Goal: Find specific page/section

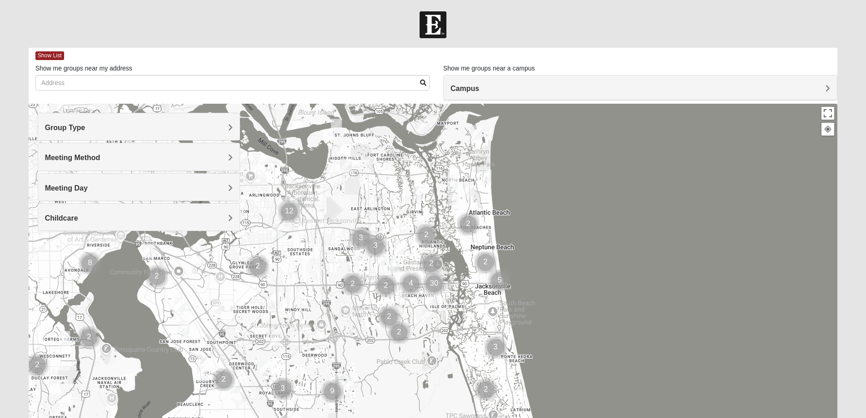
click at [102, 126] on h4 "Group Type" at bounding box center [139, 127] width 188 height 9
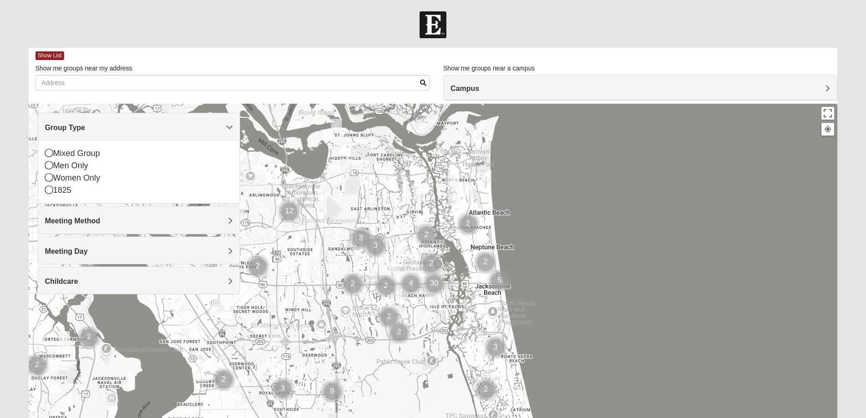
click at [102, 126] on h4 "Group Type" at bounding box center [139, 127] width 188 height 9
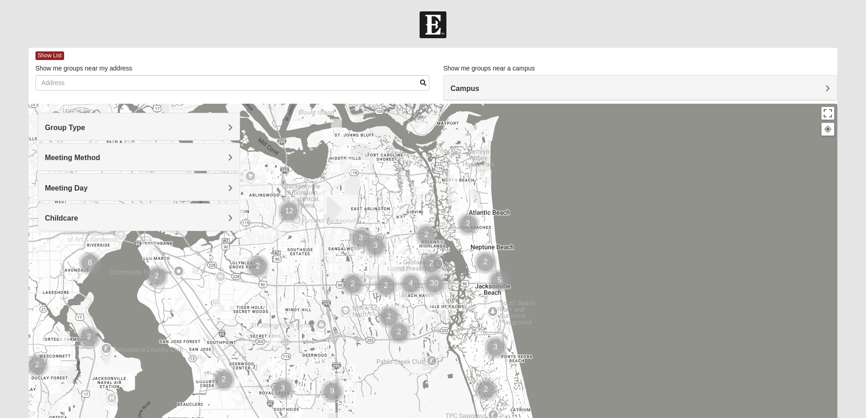
click at [90, 185] on h4 "Meeting Day" at bounding box center [139, 188] width 188 height 9
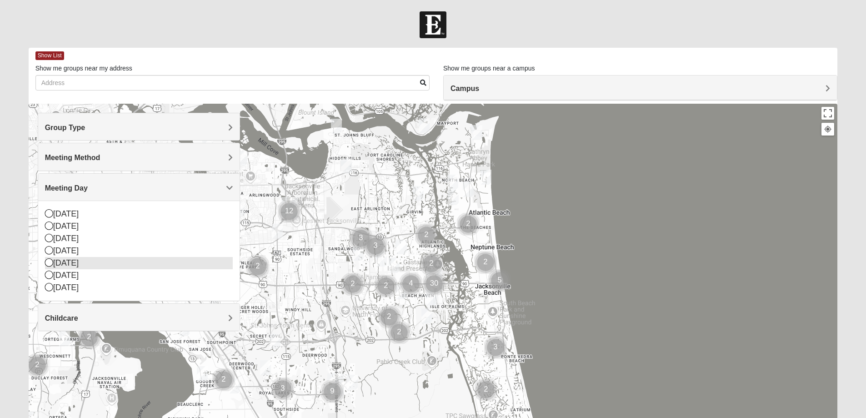
click at [47, 261] on icon at bounding box center [49, 262] width 8 height 8
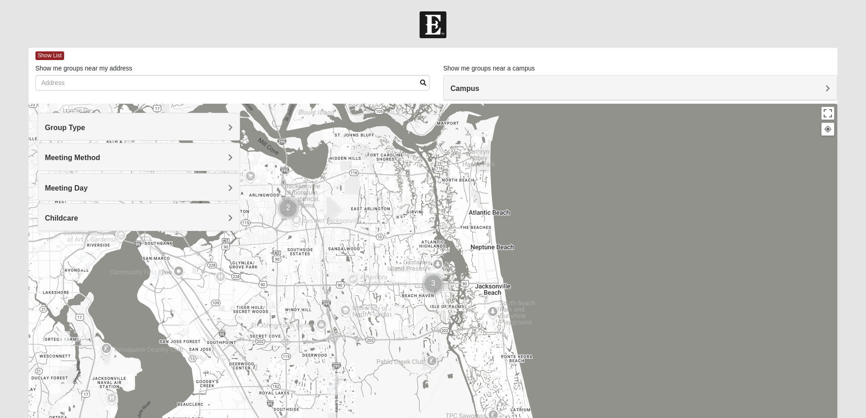
click at [285, 205] on img "Cluster of 2 groups" at bounding box center [288, 208] width 23 height 23
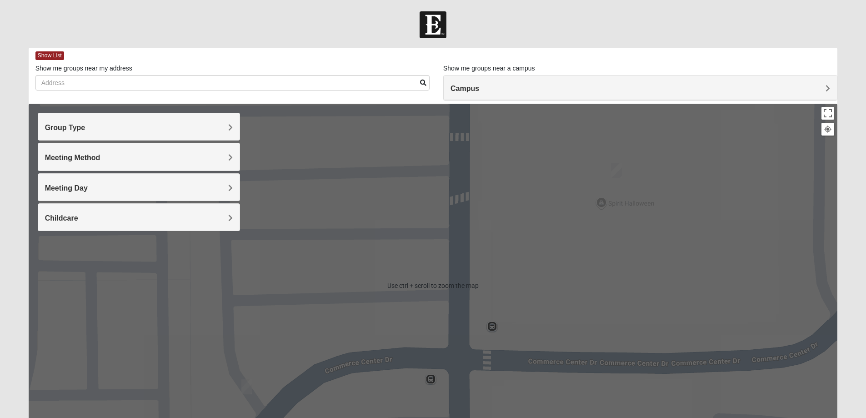
scroll to position [45, 0]
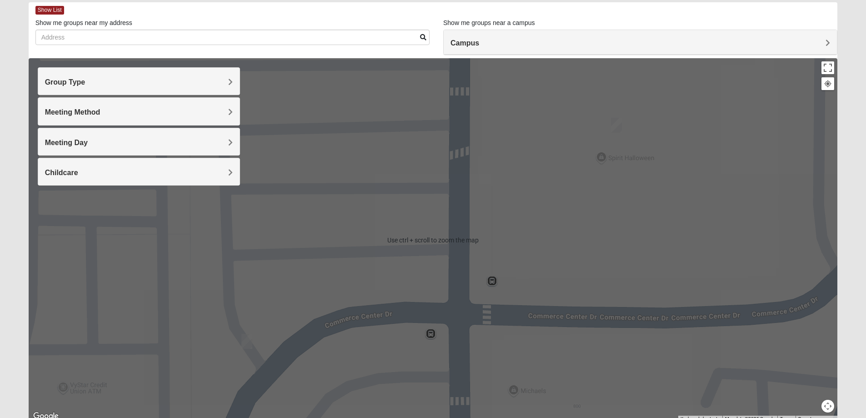
click at [247, 344] on img "Womens Gooden 32211" at bounding box center [246, 341] width 11 height 15
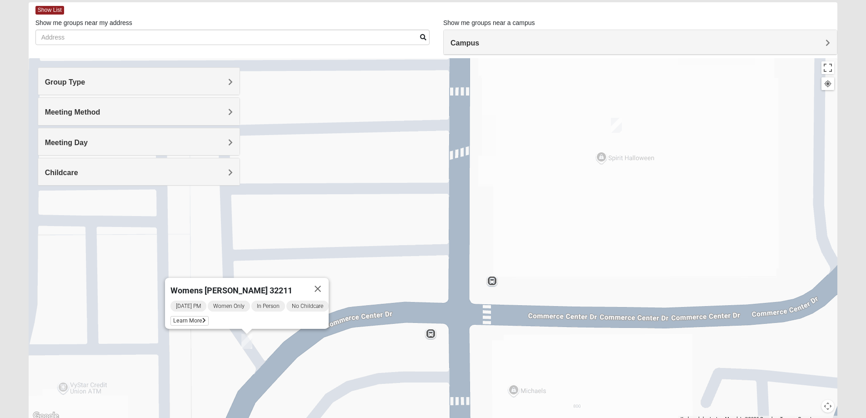
click at [618, 125] on img "On Campus Womens Bates 32225" at bounding box center [616, 125] width 11 height 15
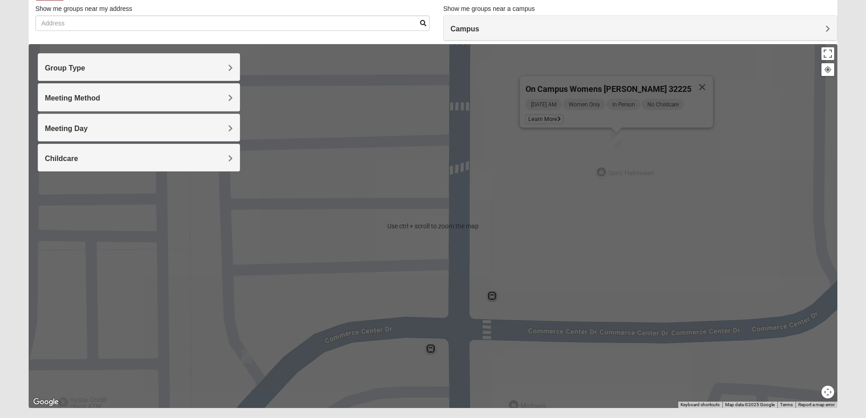
scroll to position [37, 0]
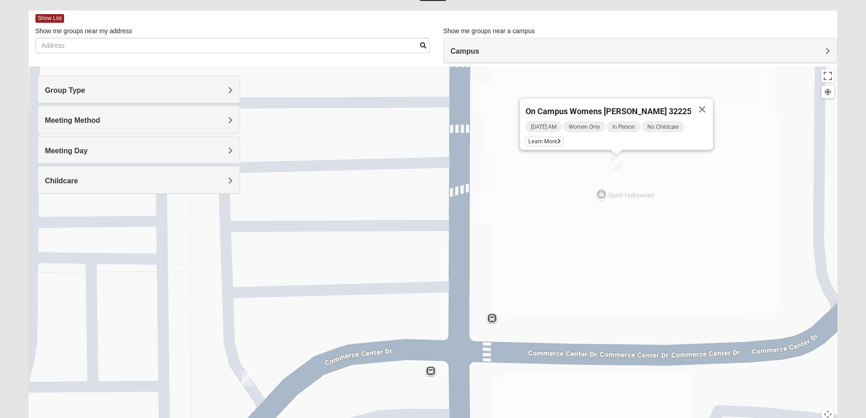
click at [124, 153] on h4 "Meeting Day" at bounding box center [139, 150] width 188 height 9
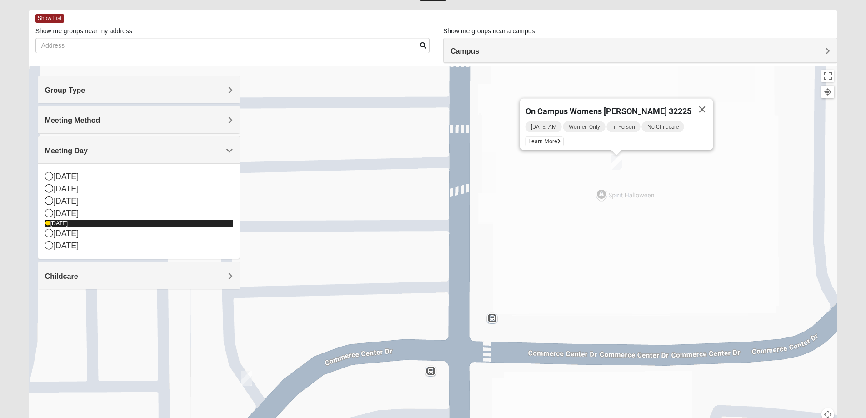
click at [48, 224] on icon at bounding box center [47, 222] width 5 height 5
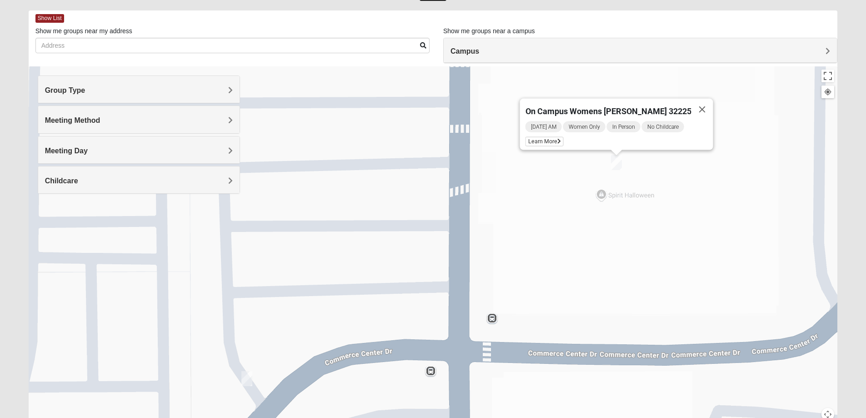
click at [86, 152] on span "Meeting Day" at bounding box center [66, 151] width 43 height 8
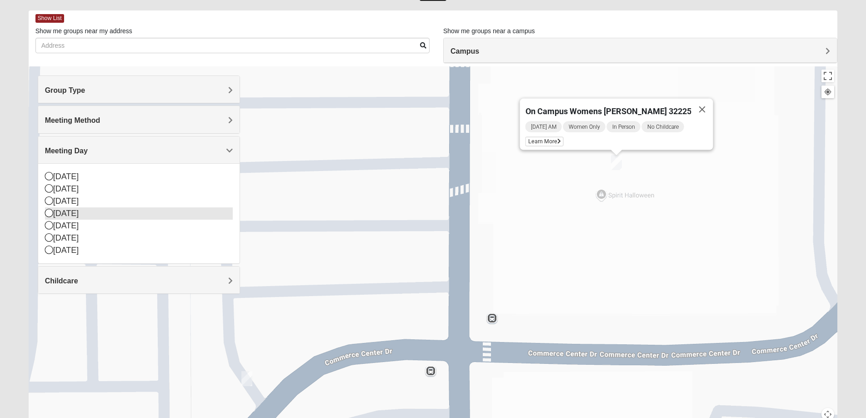
click at [47, 212] on icon at bounding box center [49, 213] width 8 height 8
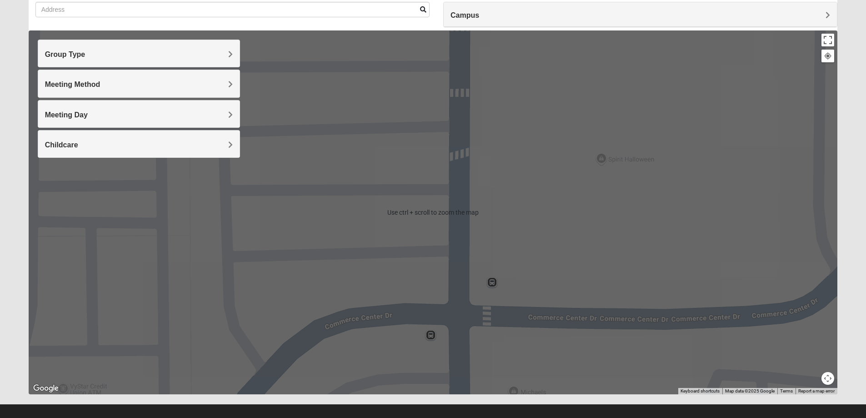
scroll to position [83, 0]
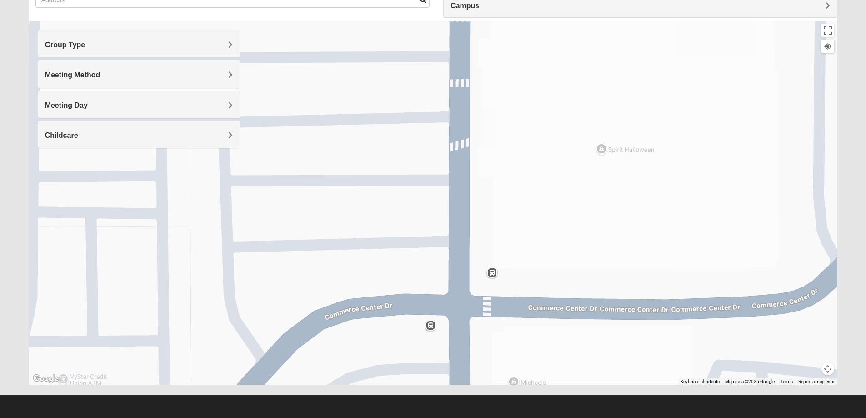
click at [705, 210] on div at bounding box center [433, 203] width 809 height 364
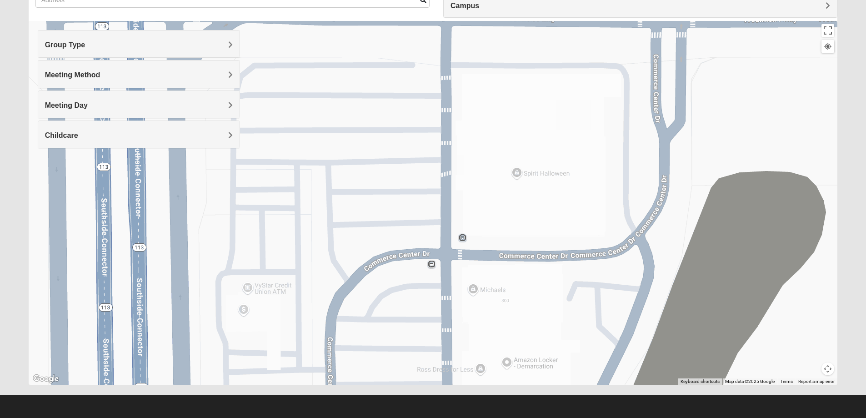
click at [605, 222] on div at bounding box center [433, 203] width 809 height 364
click at [604, 210] on div at bounding box center [433, 203] width 809 height 364
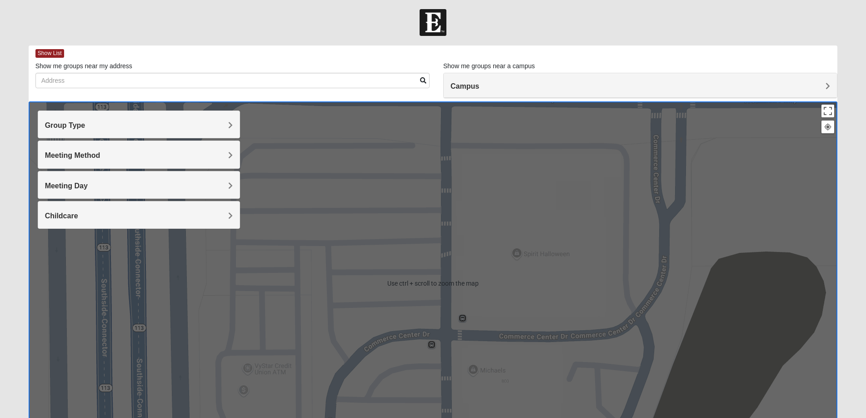
scroll to position [0, 0]
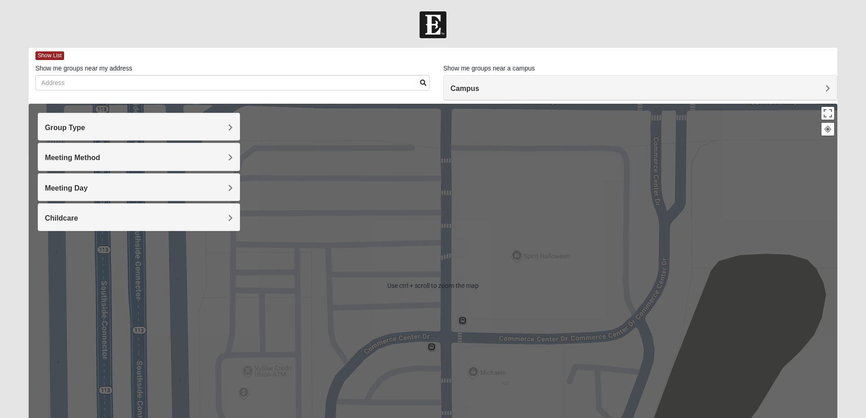
click at [614, 291] on div at bounding box center [433, 286] width 809 height 364
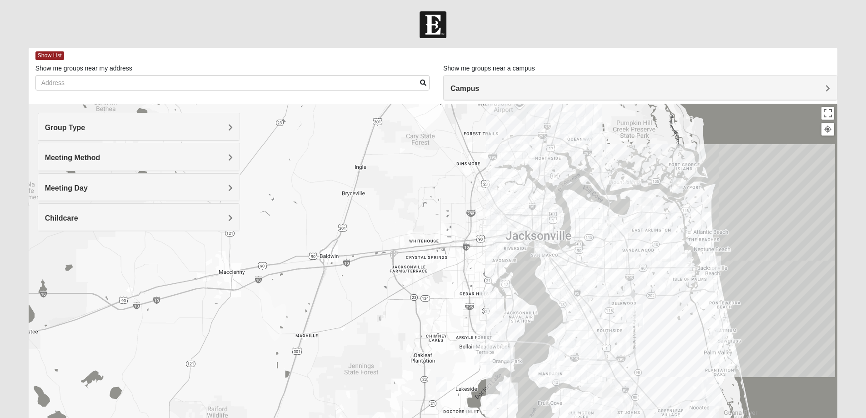
drag, startPoint x: 617, startPoint y: 286, endPoint x: 611, endPoint y: 230, distance: 56.3
click at [611, 230] on div at bounding box center [433, 286] width 809 height 364
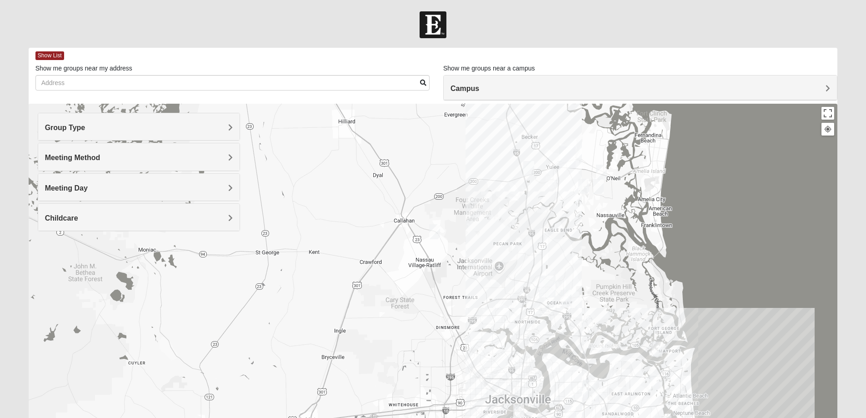
drag, startPoint x: 560, startPoint y: 160, endPoint x: 539, endPoint y: 325, distance: 165.8
click at [539, 325] on div at bounding box center [433, 286] width 809 height 364
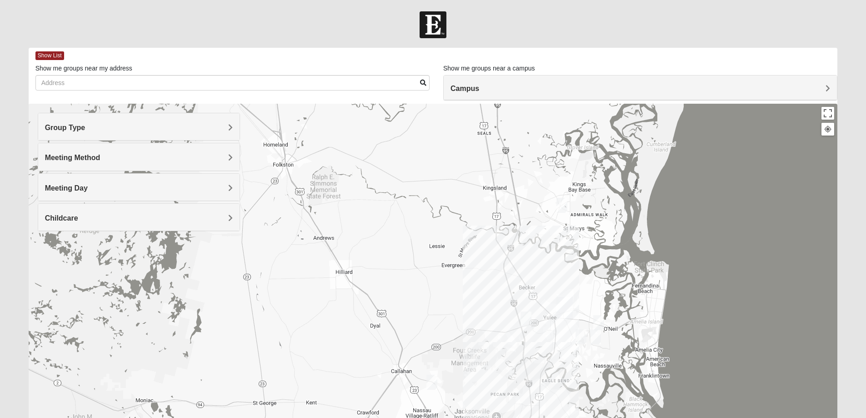
drag, startPoint x: 548, startPoint y: 175, endPoint x: 545, endPoint y: 327, distance: 151.8
click at [545, 327] on div at bounding box center [433, 286] width 809 height 364
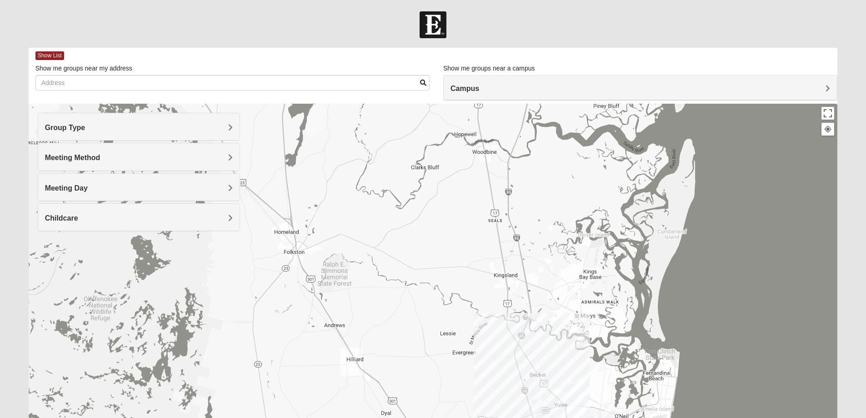
drag, startPoint x: 517, startPoint y: 176, endPoint x: 528, endPoint y: 263, distance: 88.0
click at [528, 263] on div at bounding box center [433, 286] width 809 height 364
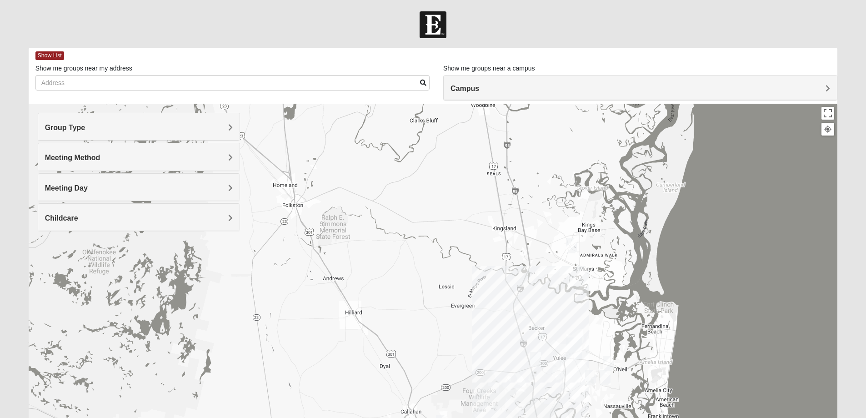
drag, startPoint x: 680, startPoint y: 330, endPoint x: 678, endPoint y: 271, distance: 59.6
click at [678, 271] on div at bounding box center [433, 286] width 809 height 364
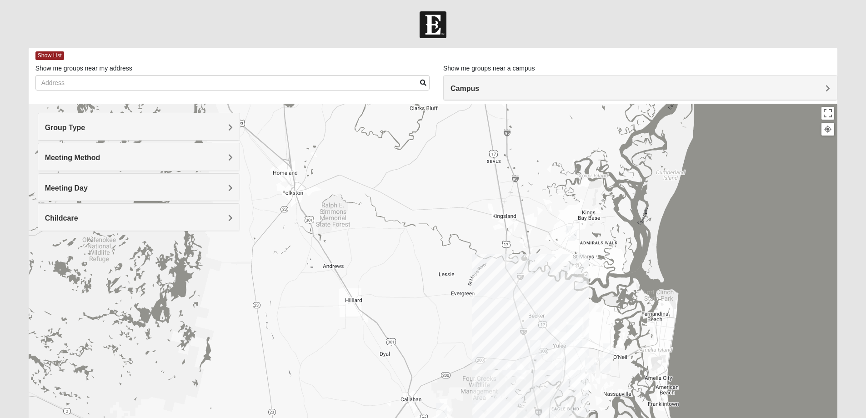
click at [569, 232] on img "Mixed Josh and Janice 31558" at bounding box center [571, 233] width 11 height 15
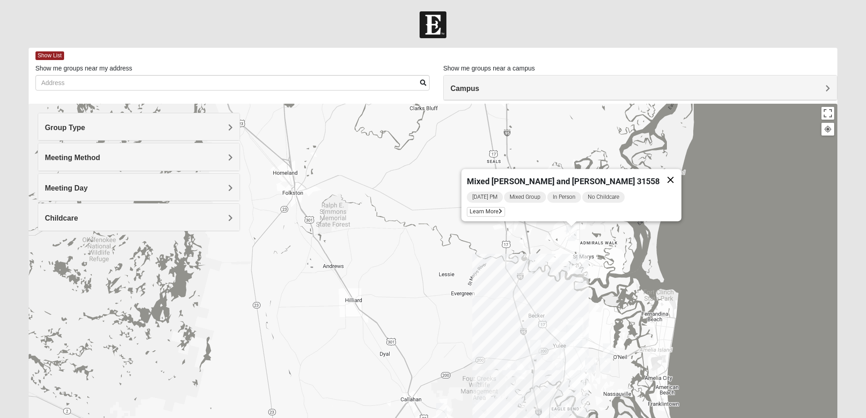
click at [660, 173] on button "Close" at bounding box center [671, 180] width 22 height 22
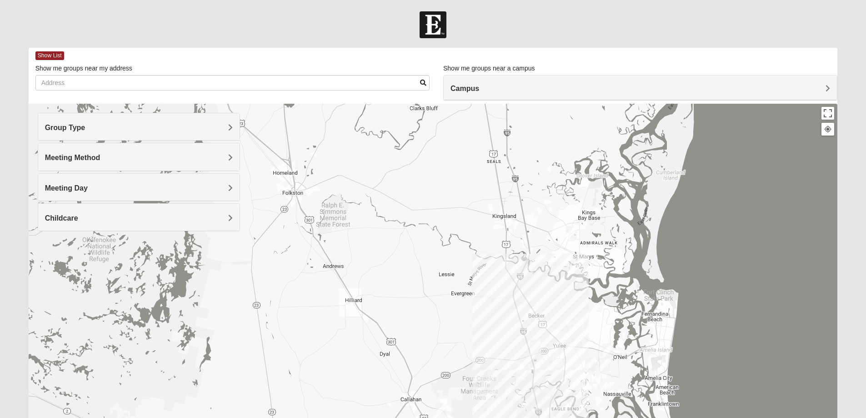
click at [574, 232] on img "Mixed Josh and Janice 31558" at bounding box center [571, 233] width 11 height 15
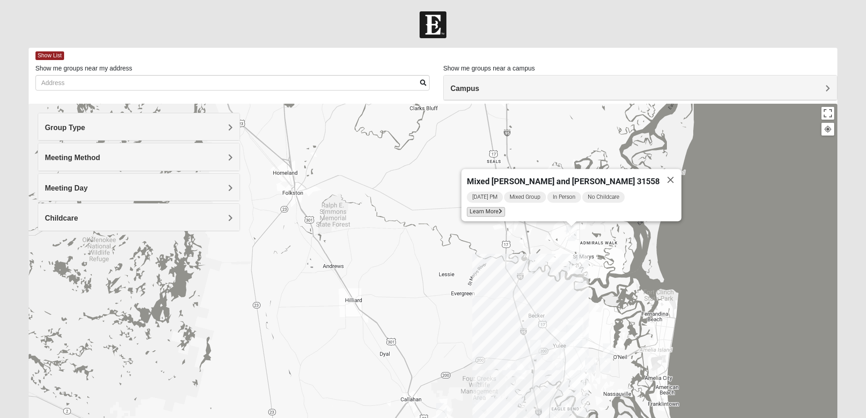
click at [505, 207] on span "Learn More" at bounding box center [486, 212] width 38 height 10
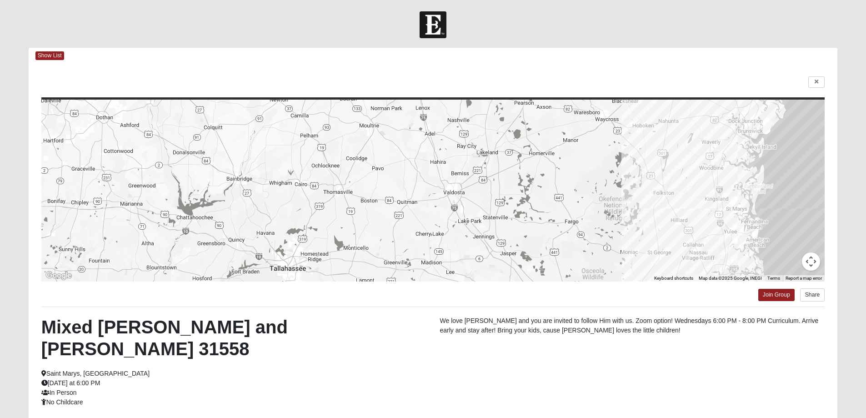
drag, startPoint x: 750, startPoint y: 189, endPoint x: 738, endPoint y: 205, distance: 19.8
click at [738, 205] on div at bounding box center [433, 191] width 784 height 182
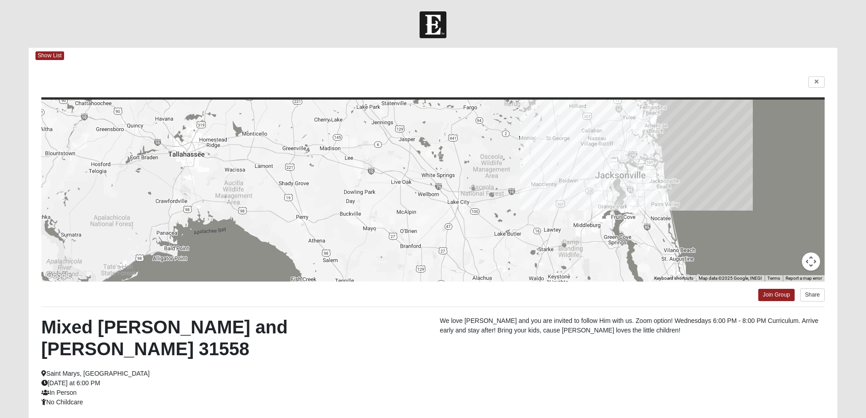
drag, startPoint x: 743, startPoint y: 240, endPoint x: 642, endPoint y: 123, distance: 154.3
click at [642, 123] on div at bounding box center [433, 191] width 784 height 182
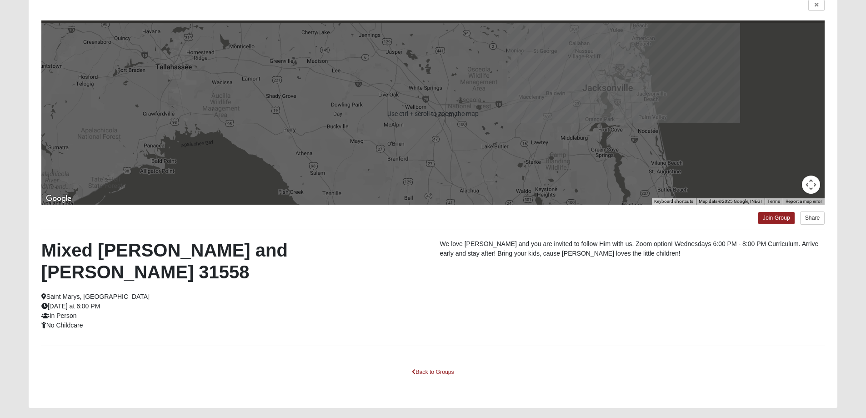
scroll to position [78, 0]
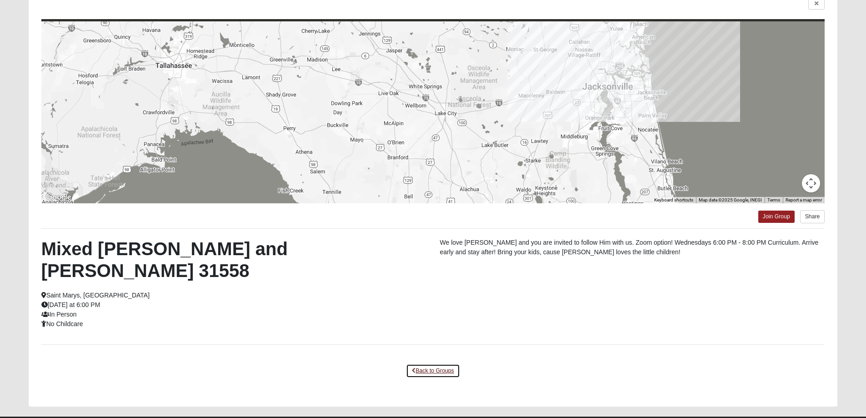
click at [444, 364] on link "Back to Groups" at bounding box center [433, 371] width 54 height 14
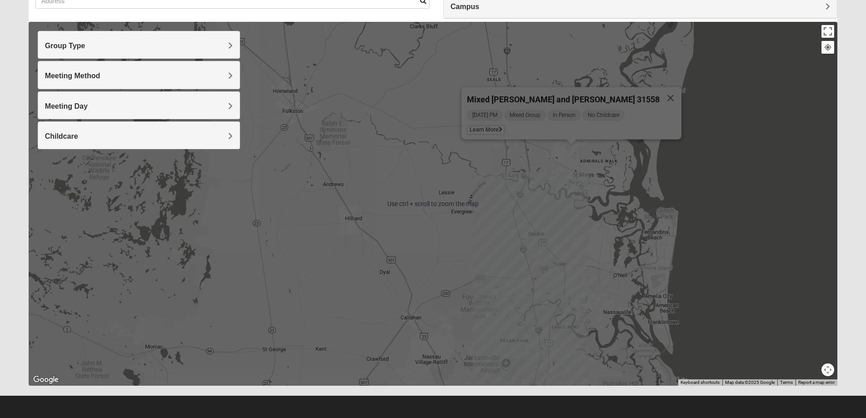
scroll to position [83, 0]
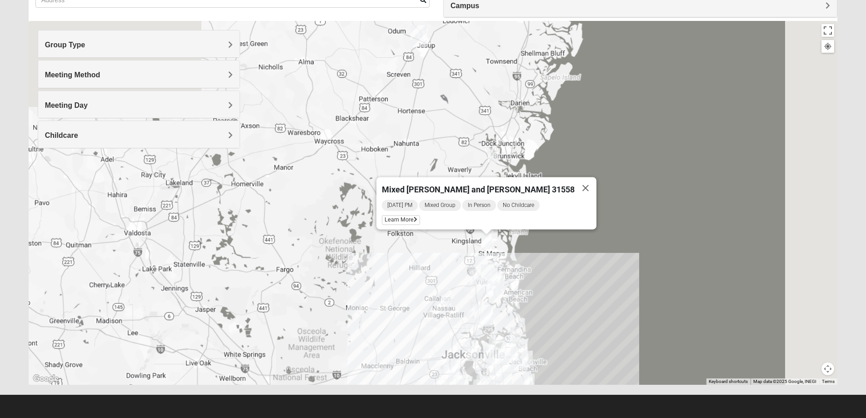
drag, startPoint x: 466, startPoint y: 284, endPoint x: 452, endPoint y: 291, distance: 15.7
click at [453, 290] on div "Mixed [PERSON_NAME] and [PERSON_NAME] 31558 [DATE] PM Mixed Group In Person No …" at bounding box center [433, 203] width 809 height 364
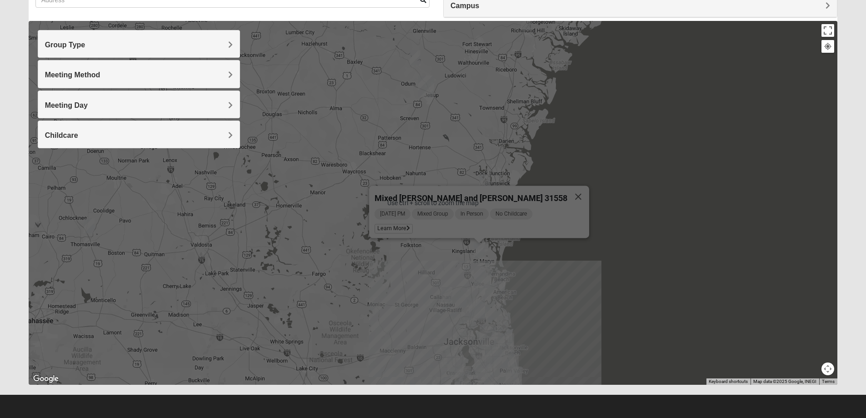
scroll to position [37, 0]
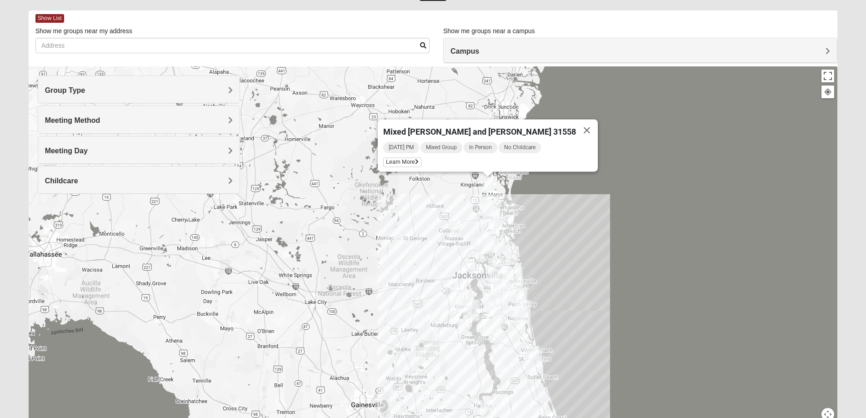
drag, startPoint x: 453, startPoint y: 335, endPoint x: 462, endPoint y: 221, distance: 114.0
click at [462, 221] on div "Mixed [PERSON_NAME] and [PERSON_NAME] 31558 [DATE] PM Mixed Group In Person No …" at bounding box center [433, 248] width 809 height 364
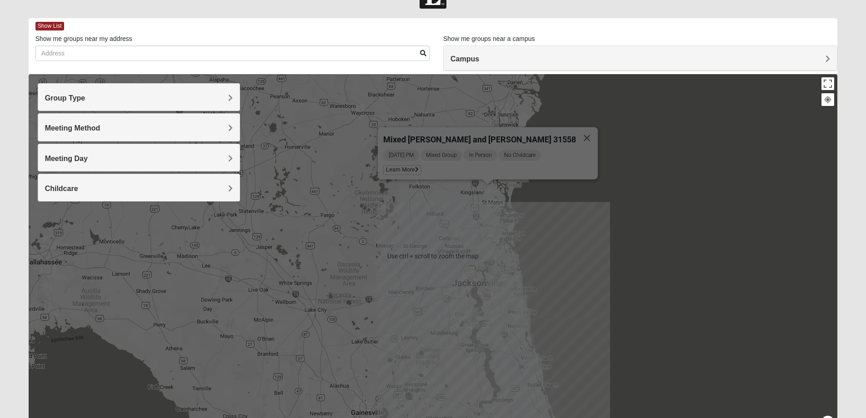
scroll to position [45, 0]
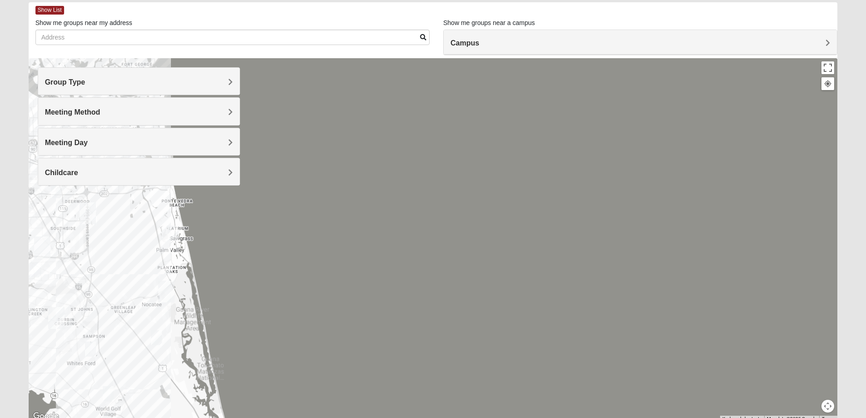
drag, startPoint x: 630, startPoint y: 294, endPoint x: 606, endPoint y: 309, distance: 28.5
click at [606, 309] on div "Mixed [PERSON_NAME] and [PERSON_NAME] 31558 [DATE] PM Mixed Group In Person No …" at bounding box center [433, 240] width 809 height 364
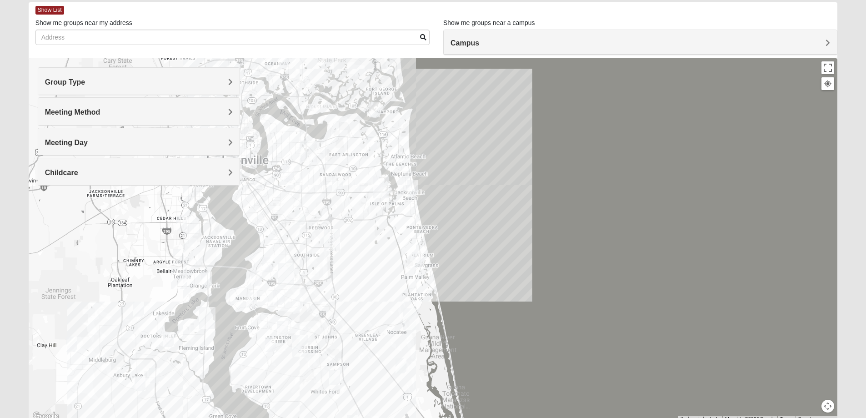
drag, startPoint x: 422, startPoint y: 272, endPoint x: 674, endPoint y: 299, distance: 252.8
click at [674, 299] on div "Mixed [PERSON_NAME] and [PERSON_NAME] 31558 [DATE] PM Mixed Group In Person No …" at bounding box center [433, 240] width 809 height 364
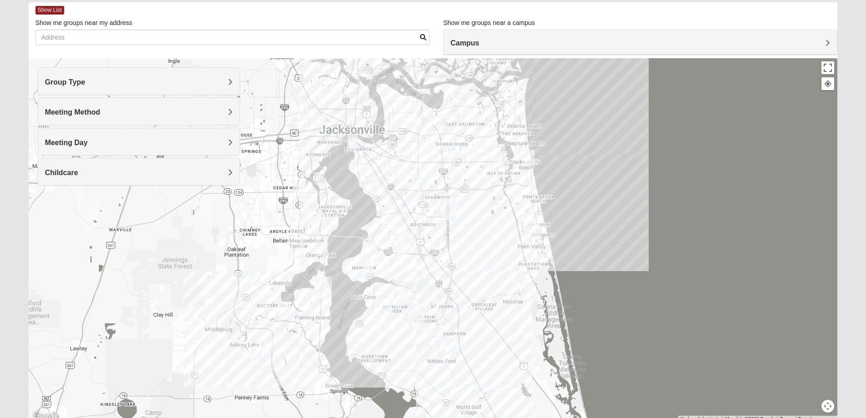
drag, startPoint x: 483, startPoint y: 250, endPoint x: 602, endPoint y: 220, distance: 122.4
click at [602, 220] on div "Mixed [PERSON_NAME] and [PERSON_NAME] 31558 [DATE] PM Mixed Group In Person No …" at bounding box center [433, 240] width 809 height 364
click at [527, 287] on img "Ponte Vedra" at bounding box center [528, 289] width 16 height 22
click at [412, 312] on img "St. Johns" at bounding box center [416, 315] width 16 height 22
click at [387, 313] on img "Mixed Hayes 32259" at bounding box center [386, 313] width 11 height 15
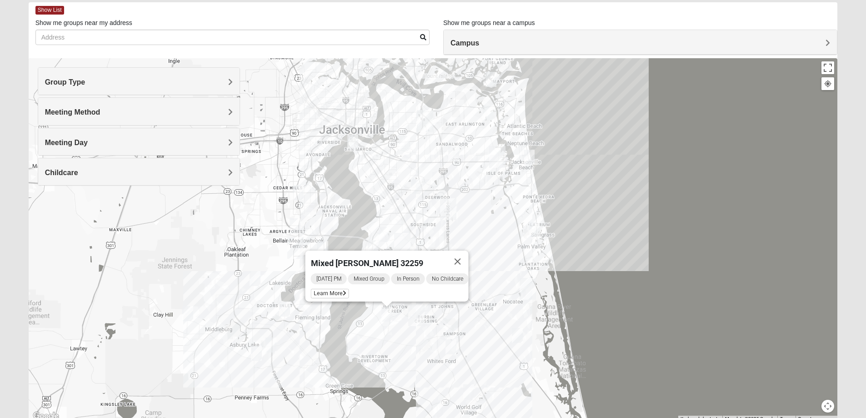
click at [350, 142] on img "Mixed Thompson 32207" at bounding box center [352, 142] width 11 height 15
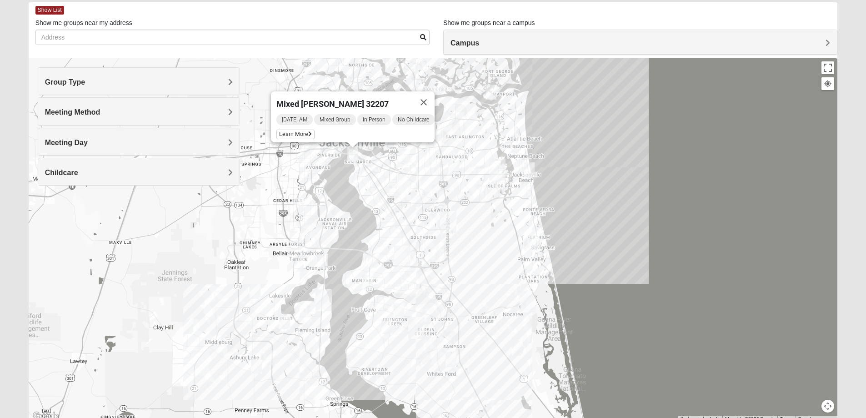
click at [409, 188] on div "Mixed [PERSON_NAME] 32207 [DATE] AM Mixed Group In Person No Childcare Learn Mo…" at bounding box center [433, 240] width 809 height 364
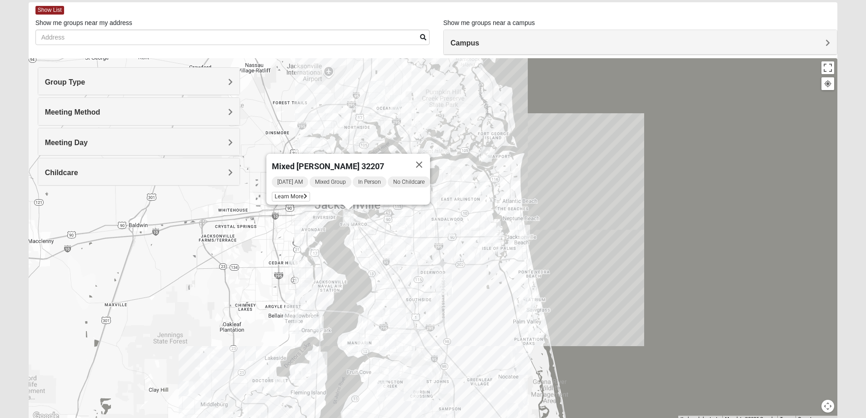
drag, startPoint x: 415, startPoint y: 174, endPoint x: 406, endPoint y: 281, distance: 107.2
click at [406, 282] on div "Mixed [PERSON_NAME] 32207 [DATE] AM Mixed Group In Person No Childcare Learn Mo…" at bounding box center [433, 240] width 809 height 364
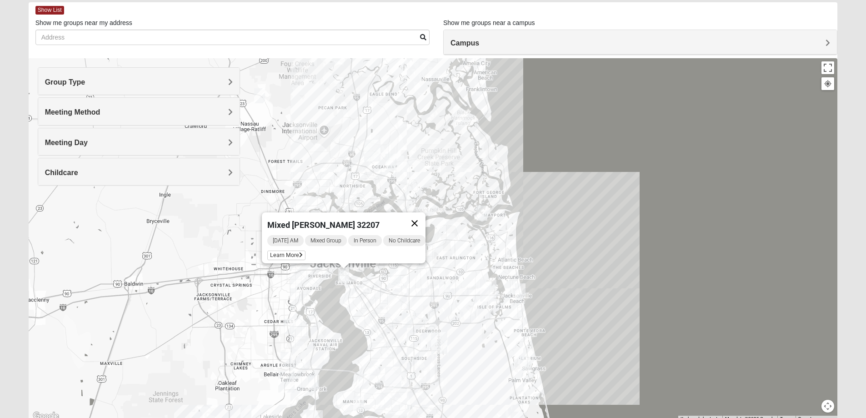
click at [424, 216] on button "Close" at bounding box center [415, 223] width 22 height 22
click at [369, 146] on img "North Jax" at bounding box center [372, 151] width 16 height 22
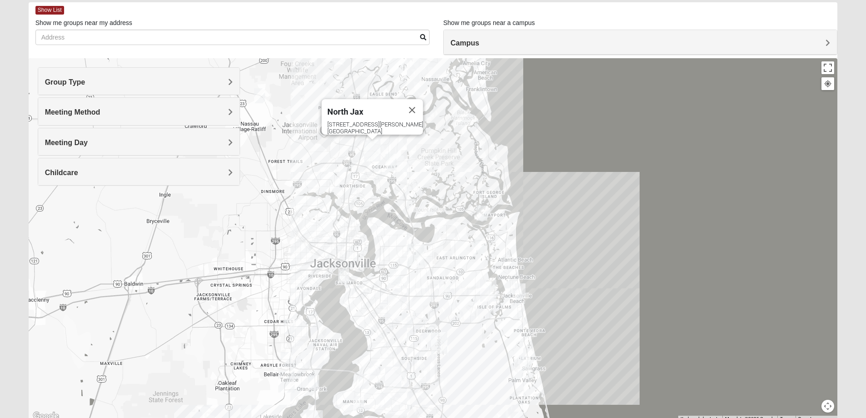
click at [391, 162] on img "Mixed Drew 32226" at bounding box center [390, 161] width 11 height 15
click at [365, 162] on div "Mixed Drew 32226 [DATE] PM Mixed Group In Person Childcare Learn More" at bounding box center [433, 240] width 809 height 364
click at [369, 155] on img "North Jax" at bounding box center [372, 151] width 16 height 22
click at [360, 100] on div "North Jax" at bounding box center [364, 110] width 74 height 22
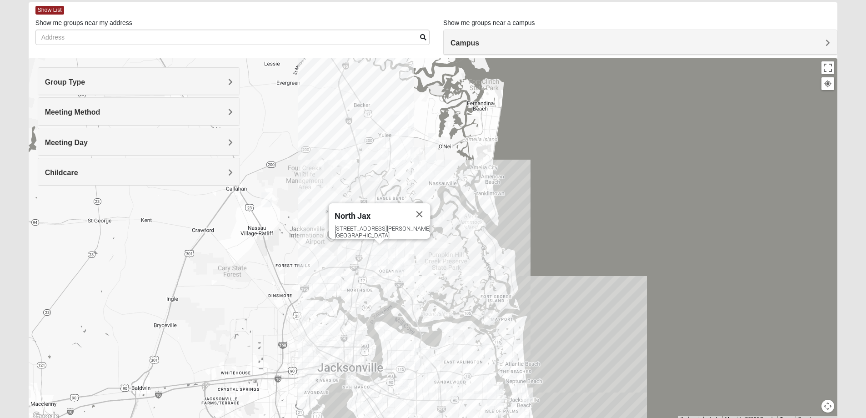
drag, startPoint x: 380, startPoint y: 181, endPoint x: 387, endPoint y: 291, distance: 110.2
click at [387, 291] on div "North Jax [STREET_ADDRESS][PERSON_NAME]" at bounding box center [433, 240] width 809 height 364
click at [110, 139] on h4 "Meeting Day" at bounding box center [139, 142] width 188 height 9
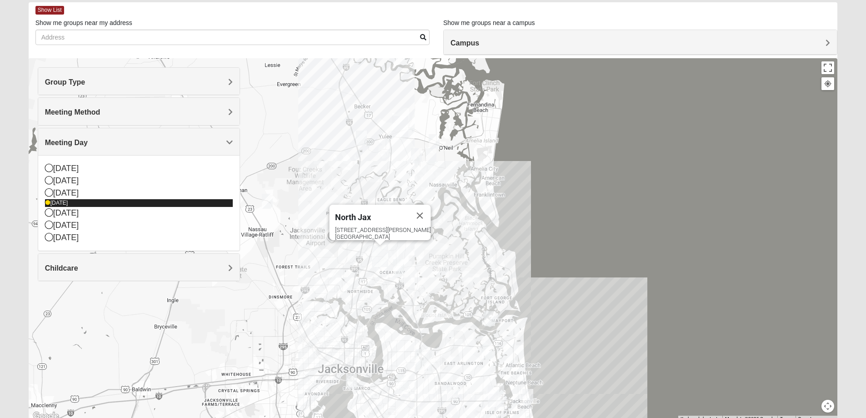
click at [46, 203] on icon at bounding box center [47, 202] width 5 height 5
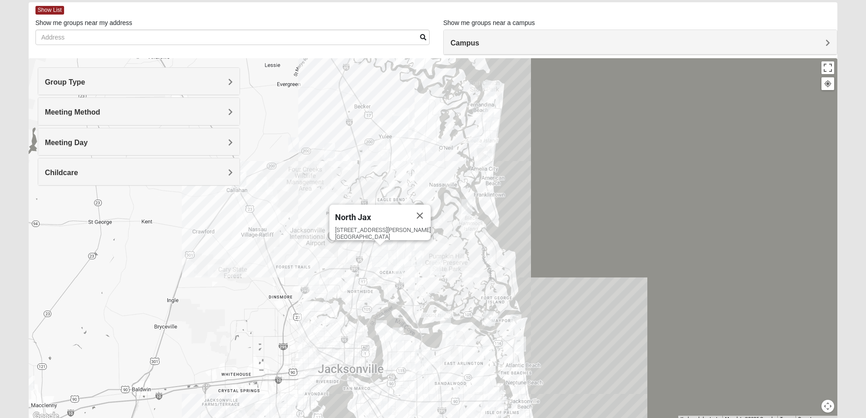
click at [70, 147] on div "Meeting Day" at bounding box center [138, 141] width 201 height 27
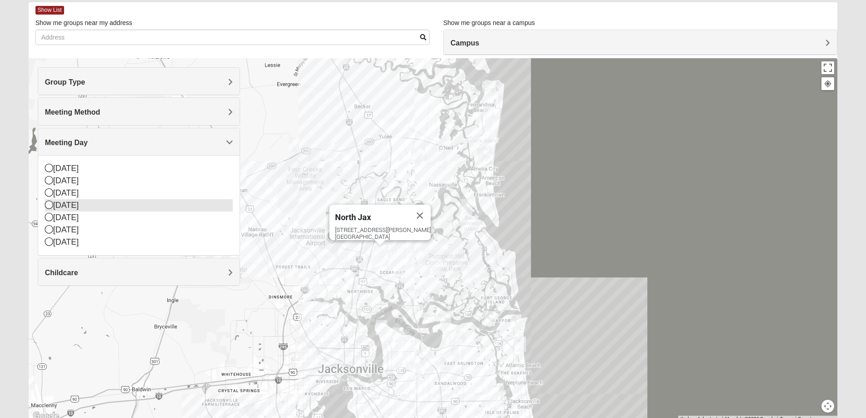
click at [46, 206] on icon at bounding box center [49, 204] width 8 height 8
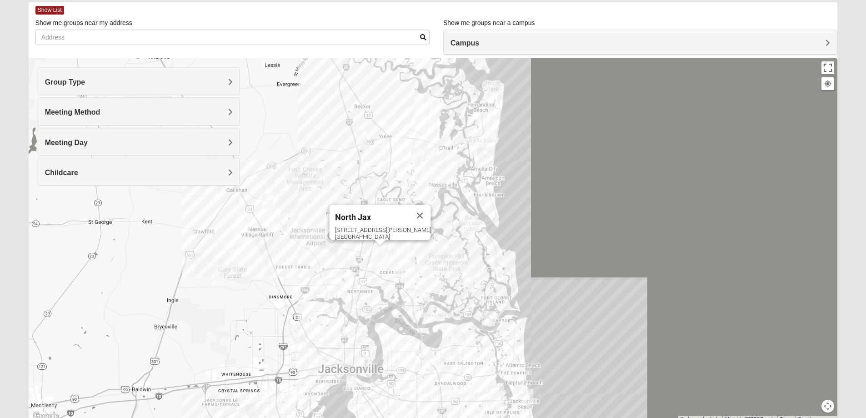
click at [65, 139] on span "Meeting Day" at bounding box center [66, 143] width 43 height 8
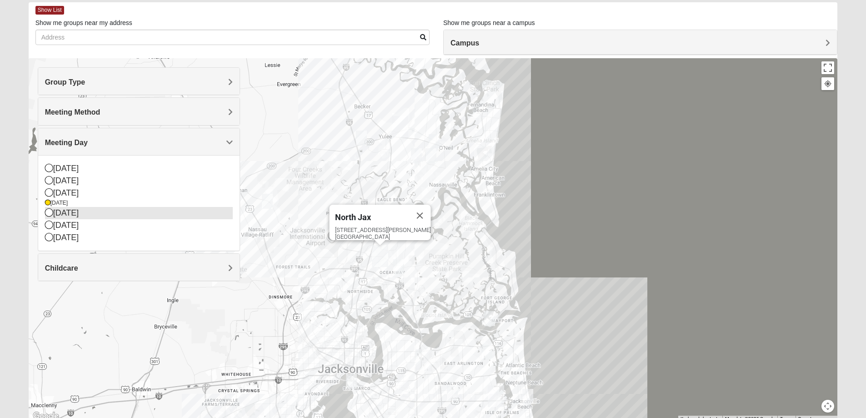
click at [48, 211] on icon at bounding box center [49, 212] width 8 height 8
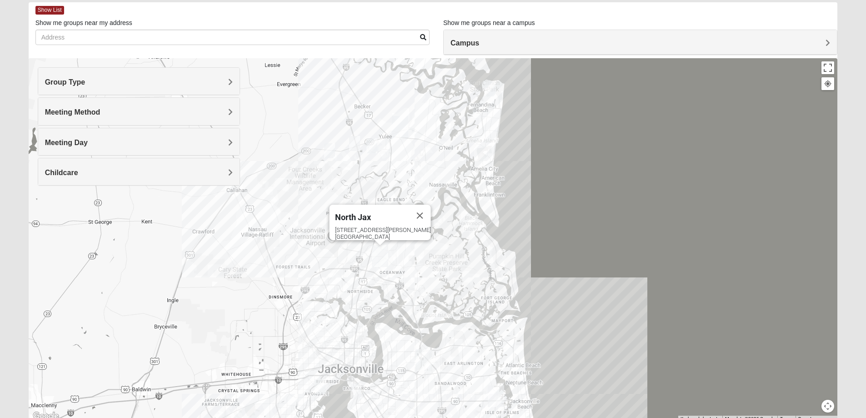
click at [73, 149] on div "Meeting Day" at bounding box center [138, 141] width 201 height 27
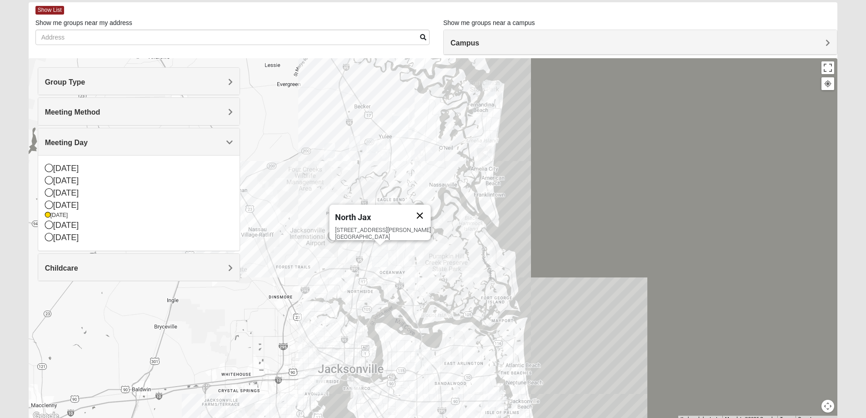
click at [409, 209] on button "Close" at bounding box center [420, 216] width 22 height 22
click at [380, 257] on img "North Jax" at bounding box center [380, 256] width 16 height 22
click at [361, 254] on div "North Jax [STREET_ADDRESS][PERSON_NAME]" at bounding box center [433, 240] width 809 height 364
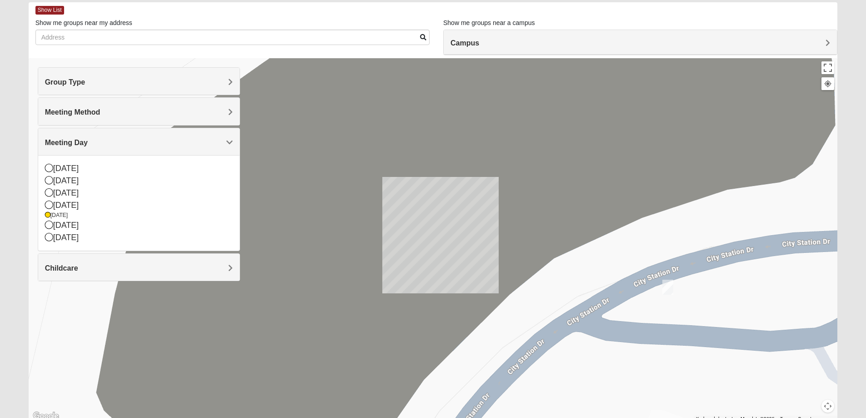
click at [670, 285] on img "Mens Ziller 32218" at bounding box center [667, 287] width 11 height 15
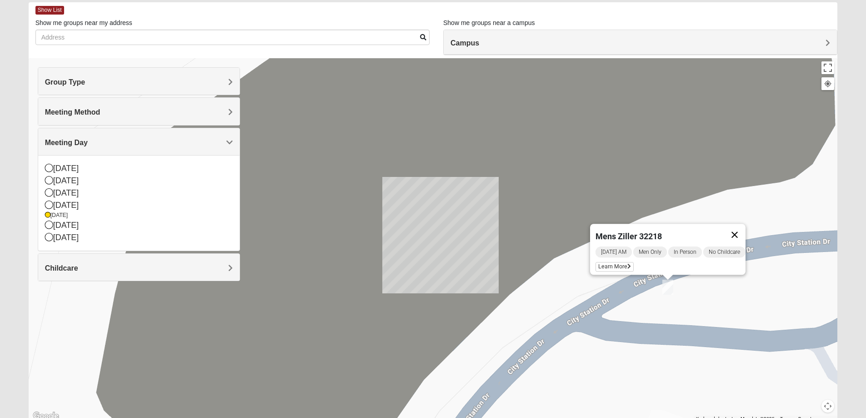
click at [739, 227] on button "Close" at bounding box center [735, 235] width 22 height 22
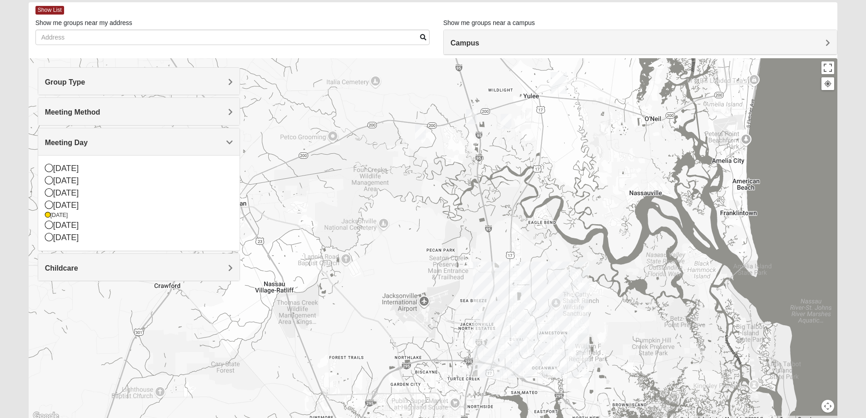
drag, startPoint x: 493, startPoint y: 326, endPoint x: 484, endPoint y: 329, distance: 9.2
click at [484, 329] on div at bounding box center [433, 240] width 809 height 364
